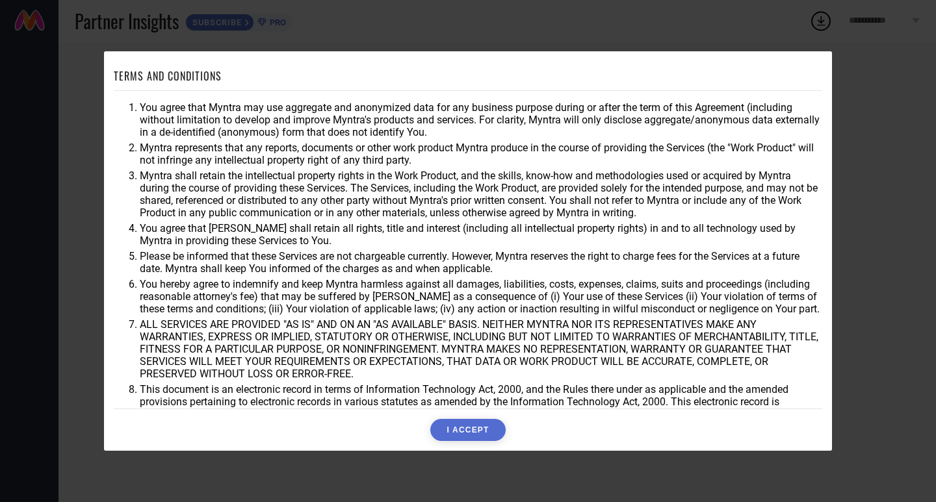
click at [882, 326] on div "TERMS AND CONDITIONS You agree that Myntra may use aggregate and anonymized dat…" at bounding box center [468, 251] width 936 height 502
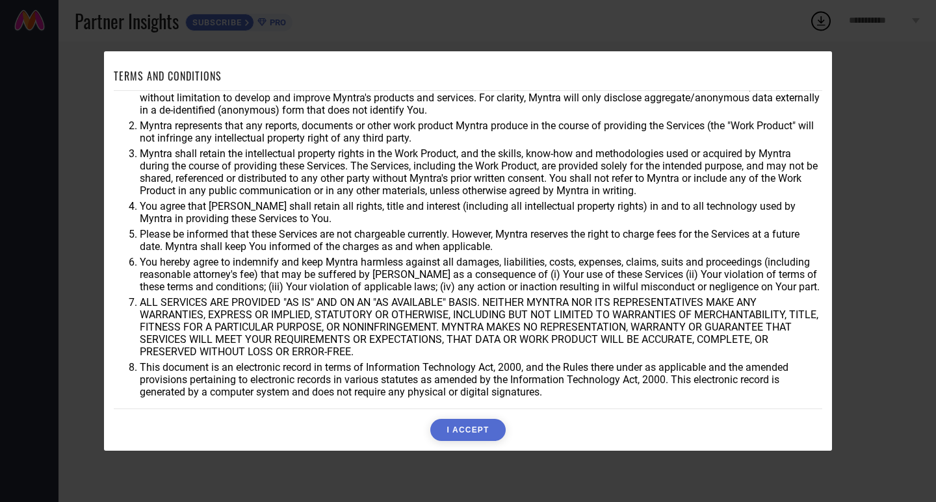
click at [849, 358] on div "TERMS AND CONDITIONS You agree that Myntra may use aggregate and anonymized dat…" at bounding box center [468, 251] width 936 height 502
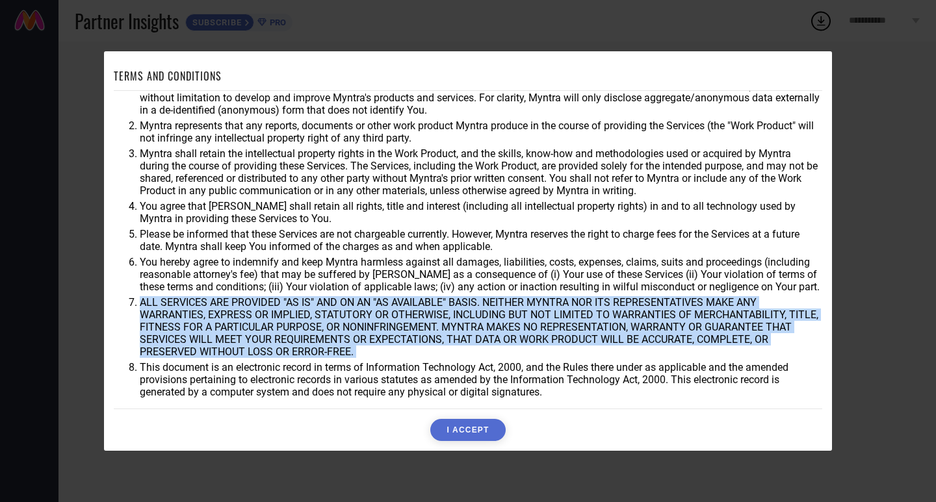
click at [849, 358] on div "TERMS AND CONDITIONS You agree that Myntra may use aggregate and anonymized dat…" at bounding box center [468, 251] width 936 height 502
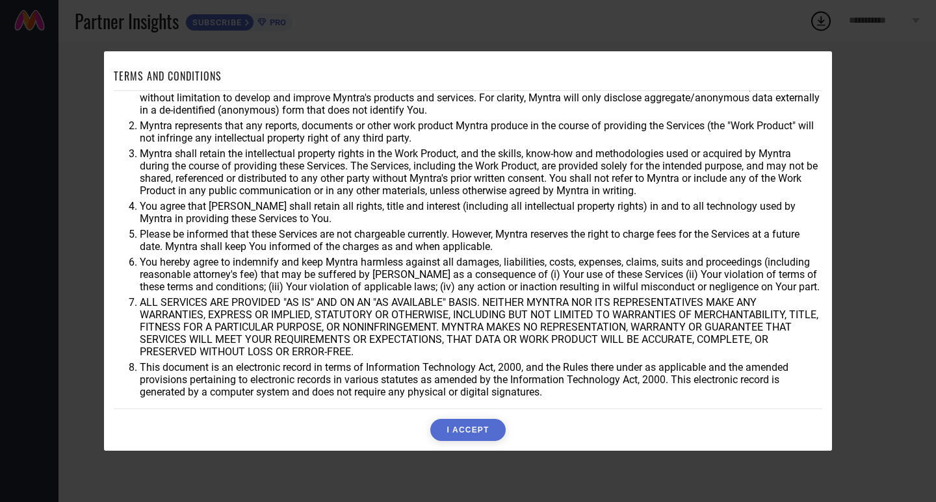
scroll to position [34, 0]
click at [494, 435] on button "I ACCEPT" at bounding box center [467, 430] width 75 height 22
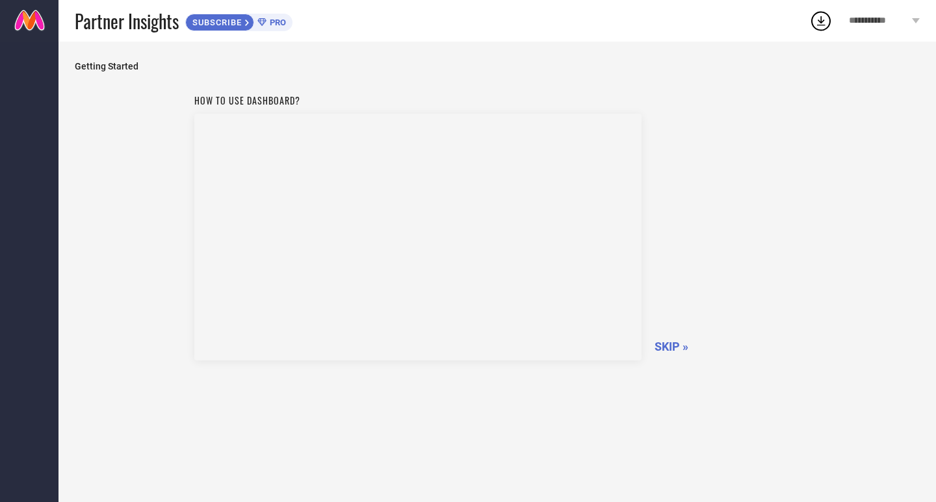
click at [673, 343] on span "SKIP »" at bounding box center [671, 347] width 34 height 14
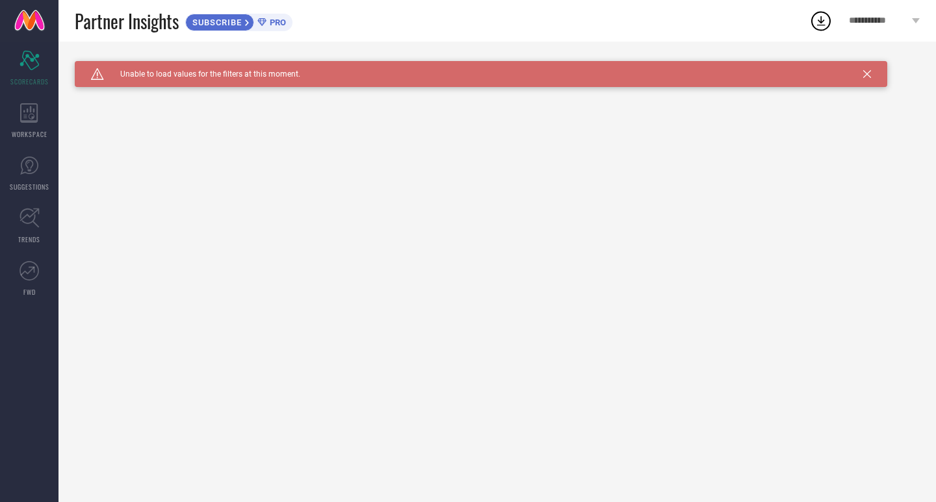
click at [272, 23] on span "PRO" at bounding box center [275, 23] width 19 height 10
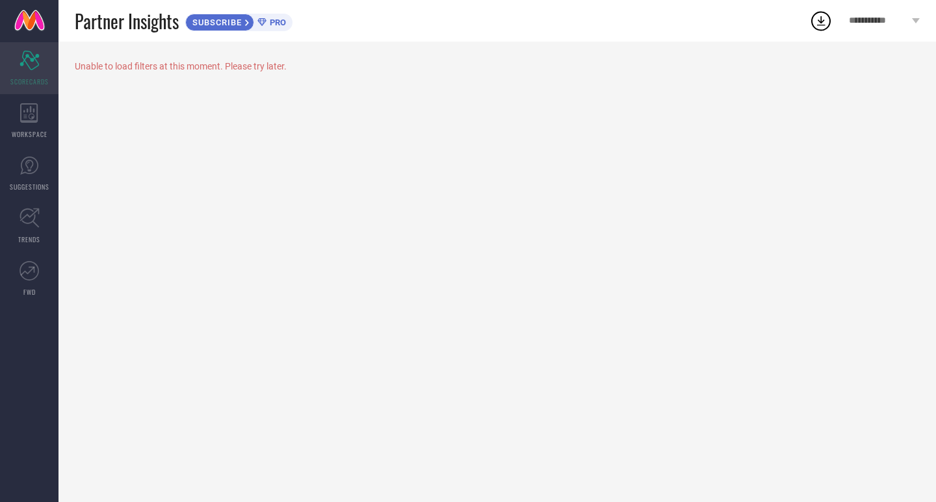
click at [23, 64] on icon "Scorecard" at bounding box center [29, 60] width 20 height 19
click at [38, 124] on div "WORKSPACE" at bounding box center [29, 121] width 58 height 52
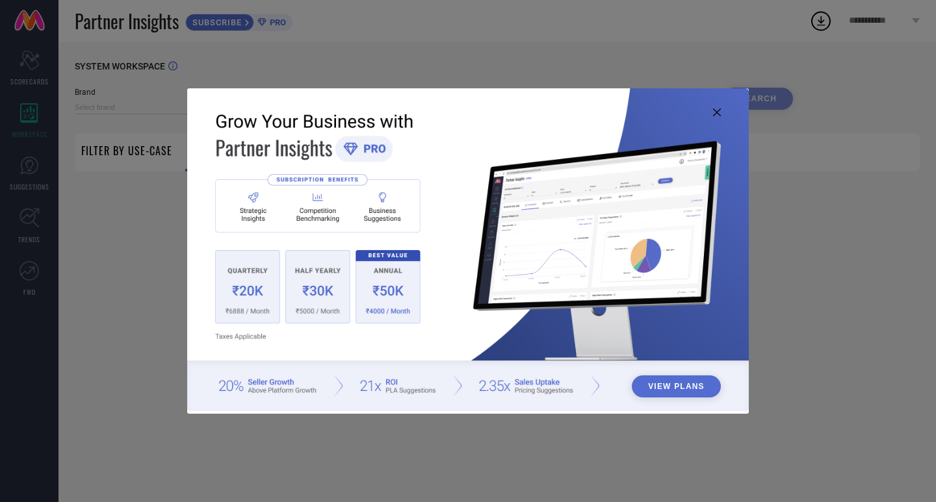
type input "1 STOP FASHION"
type input "All"
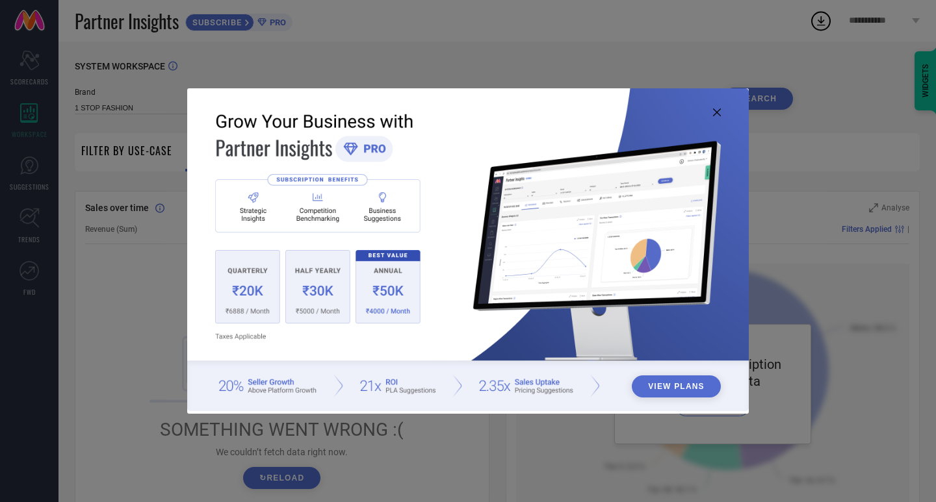
click at [833, 193] on div "View Plans" at bounding box center [468, 251] width 936 height 502
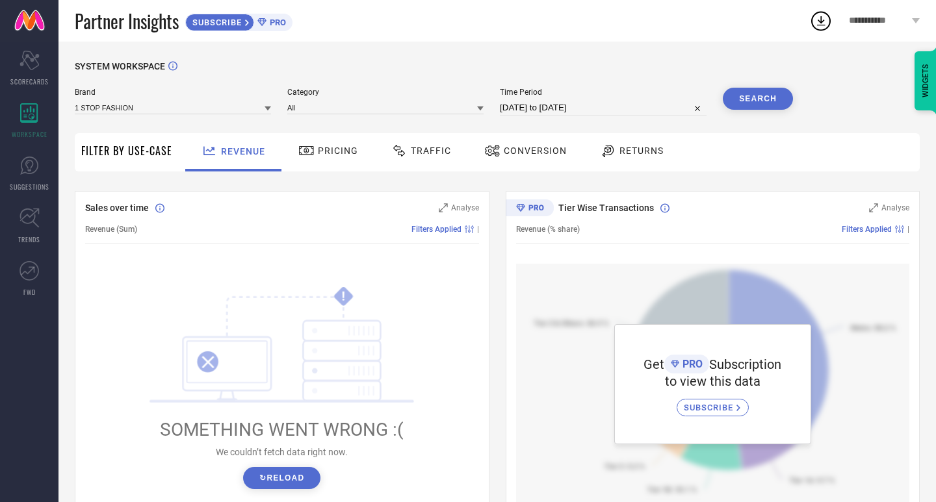
click at [339, 155] on span "Pricing" at bounding box center [338, 151] width 40 height 10
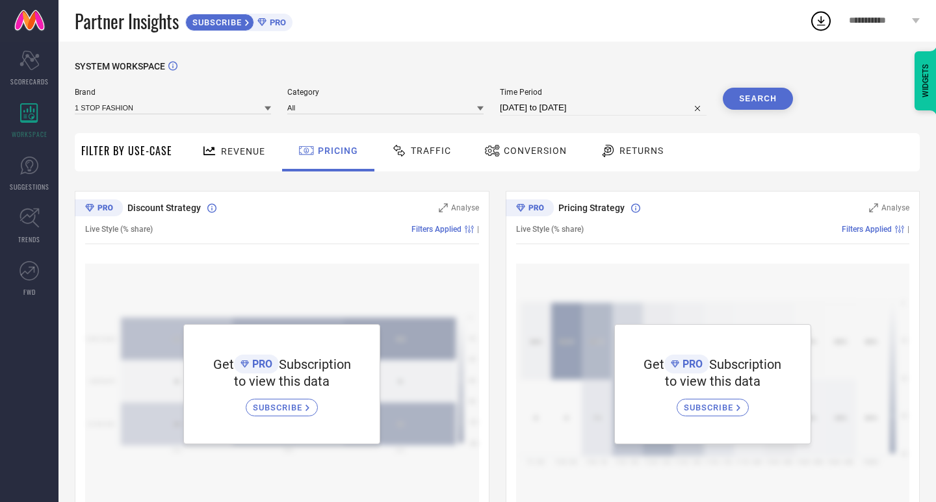
click at [414, 158] on div "Traffic" at bounding box center [421, 151] width 66 height 22
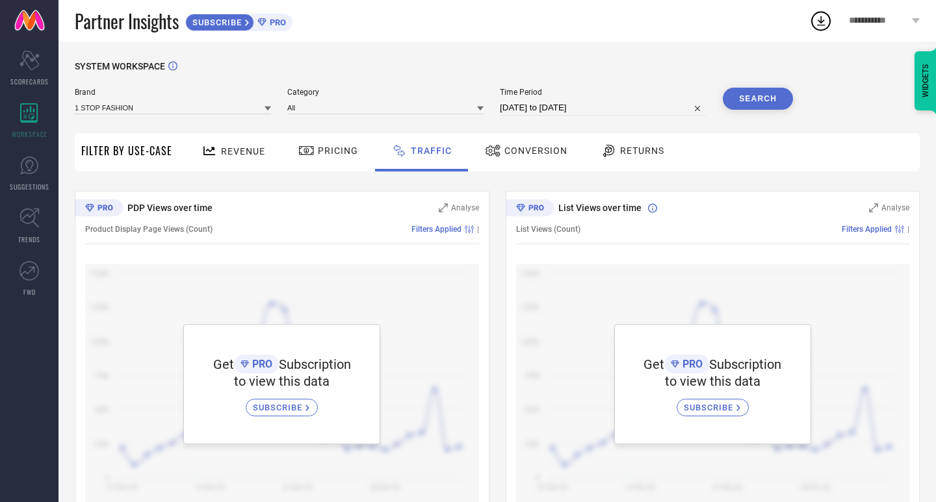
click at [535, 161] on div "Conversion" at bounding box center [526, 151] width 89 height 22
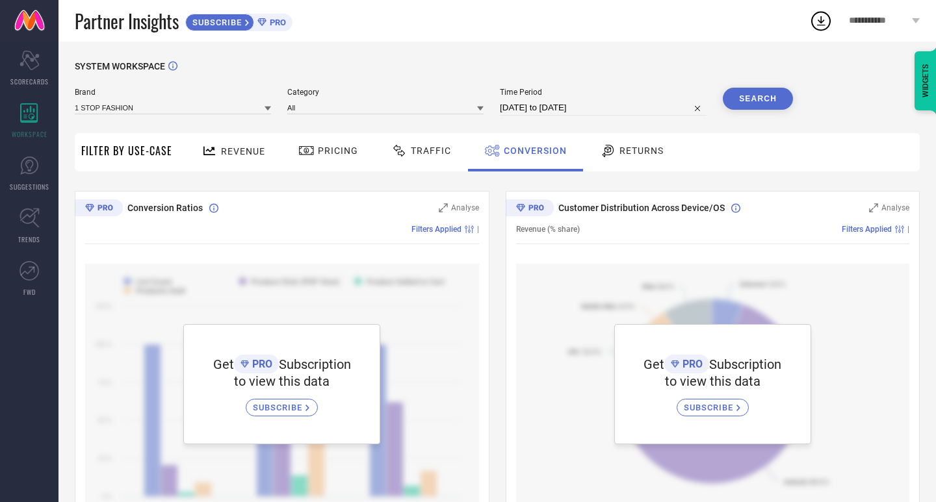
click at [636, 162] on div "Returns" at bounding box center [632, 151] width 70 height 22
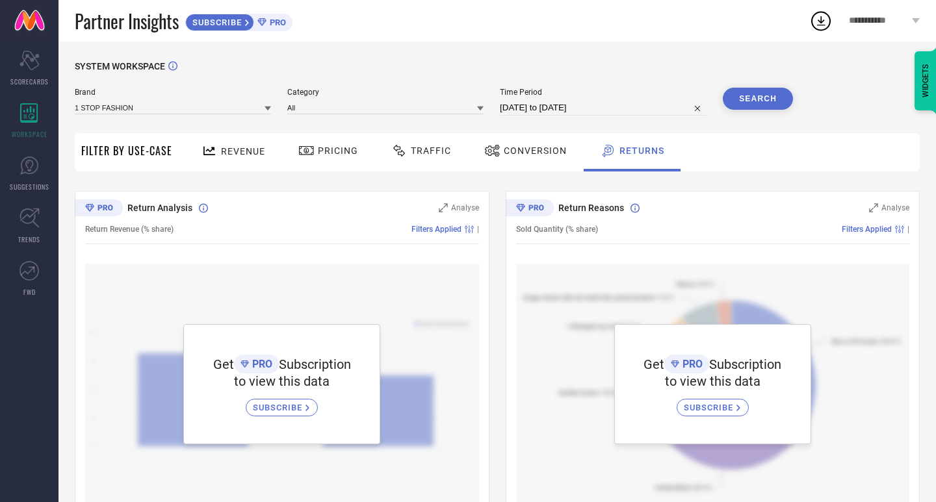
click at [292, 405] on span "SUBSCRIBE" at bounding box center [279, 408] width 53 height 10
click at [32, 174] on icon at bounding box center [28, 165] width 19 height 19
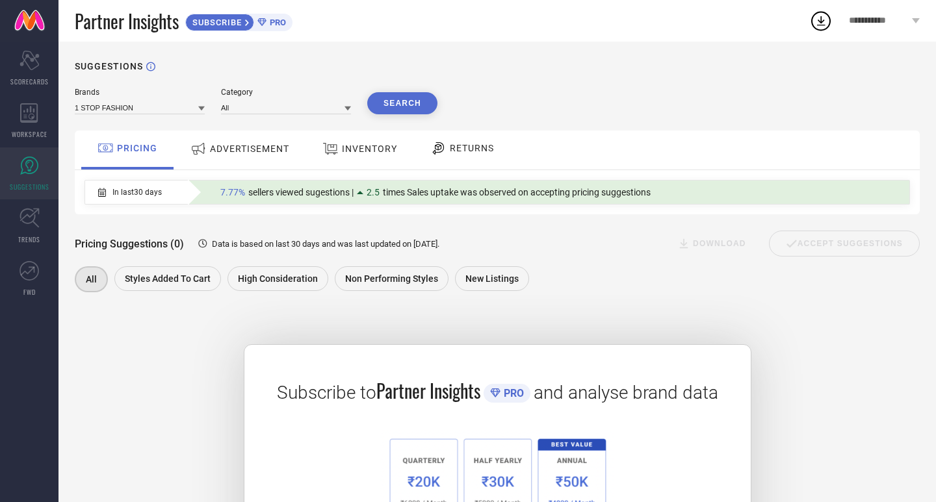
click at [235, 131] on div "ADVERTISEMENT" at bounding box center [239, 150] width 131 height 39
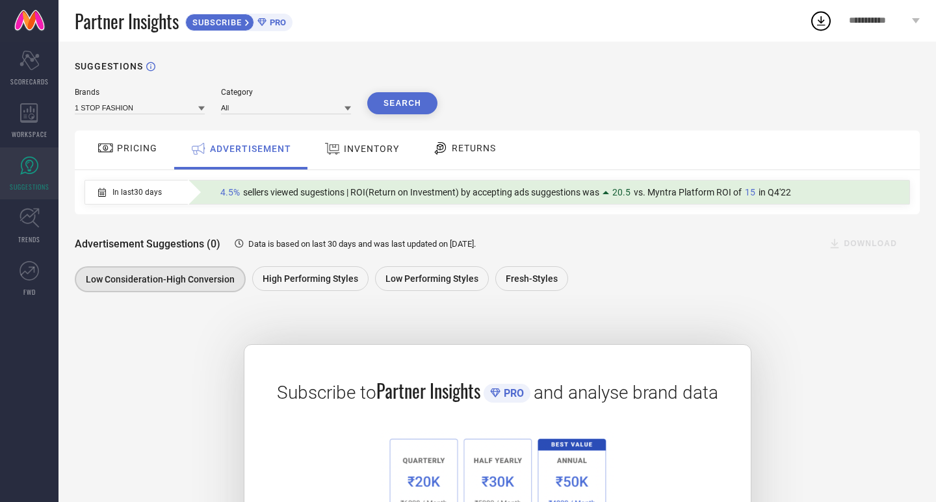
click at [365, 154] on span "INVENTORY" at bounding box center [371, 149] width 55 height 10
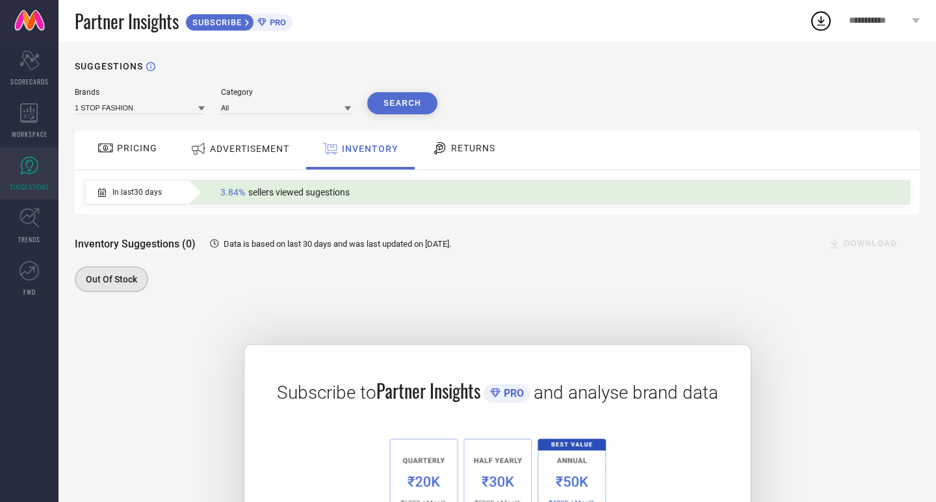
click at [459, 153] on span "RETURNS" at bounding box center [473, 148] width 44 height 10
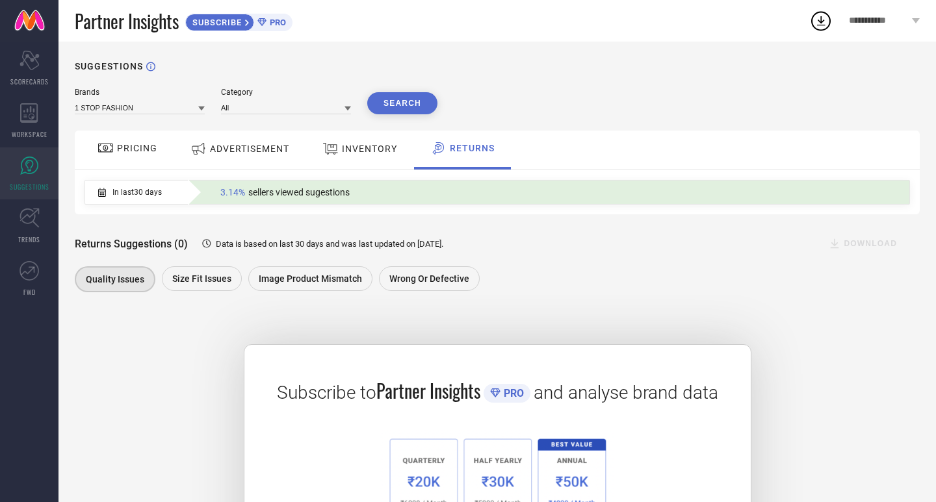
click at [146, 159] on div "PRICING" at bounding box center [127, 148] width 66 height 22
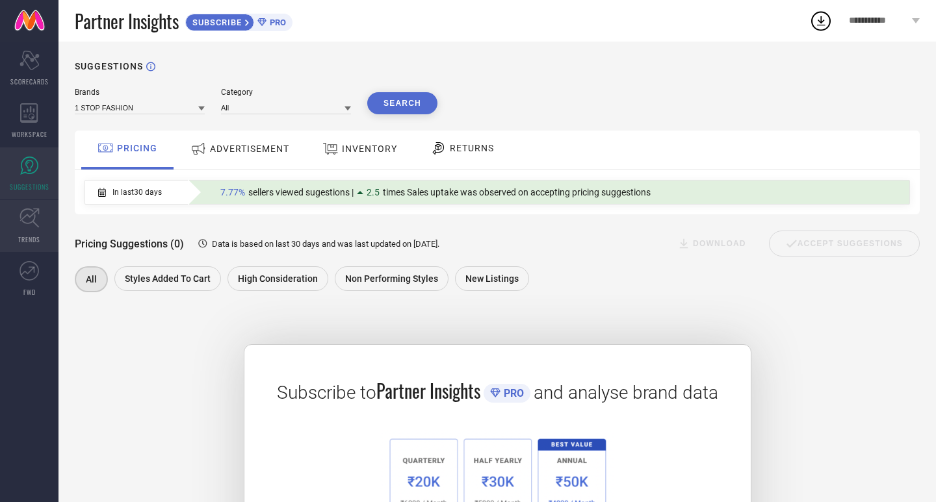
click at [38, 232] on link "TRENDS" at bounding box center [29, 226] width 58 height 52
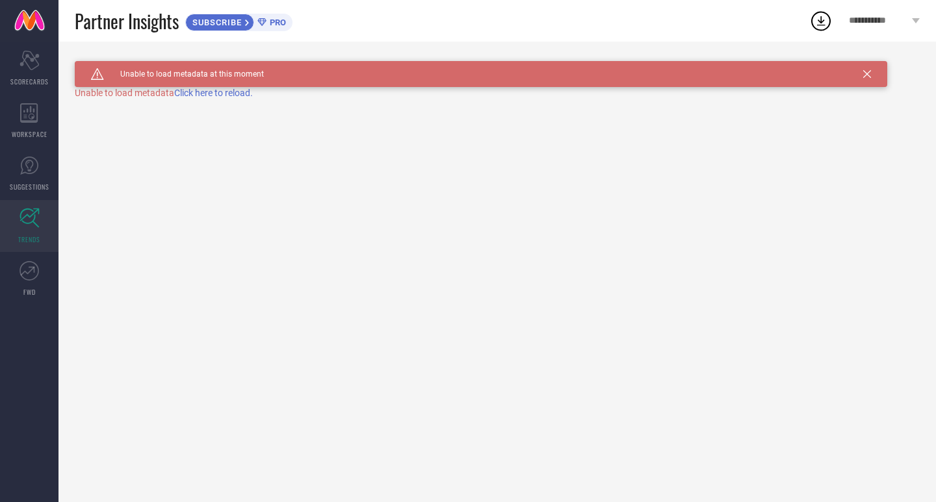
click at [233, 96] on span "Click here to reload." at bounding box center [213, 93] width 79 height 10
click at [42, 283] on link "FWD" at bounding box center [29, 279] width 58 height 52
